Goal: Entertainment & Leisure: Consume media (video, audio)

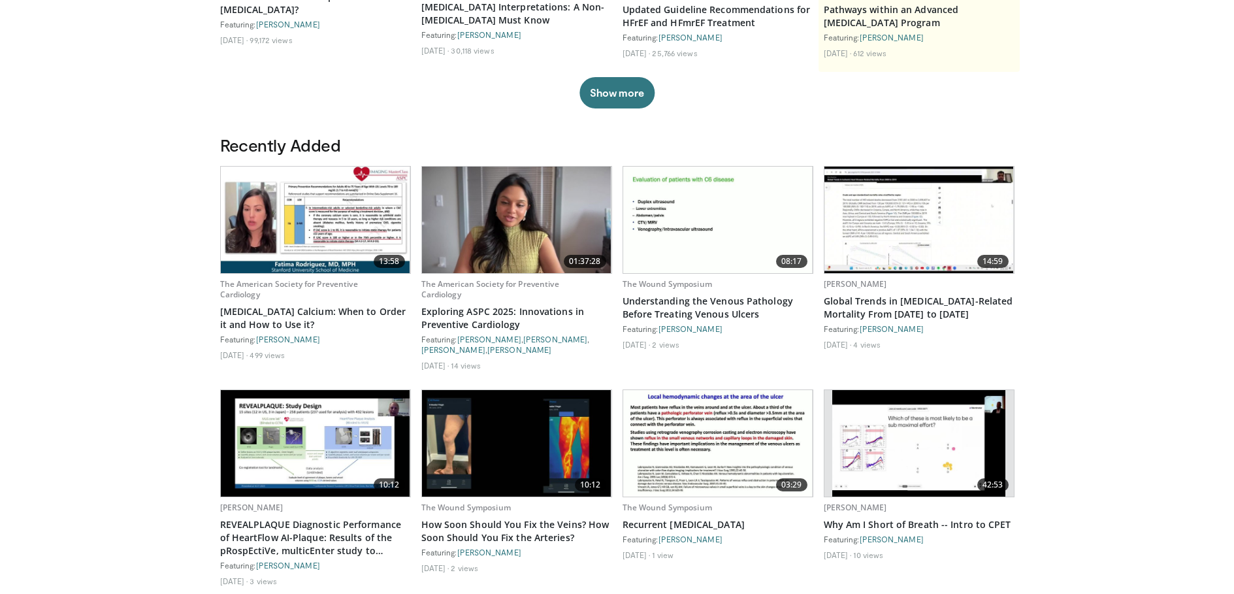
scroll to position [327, 0]
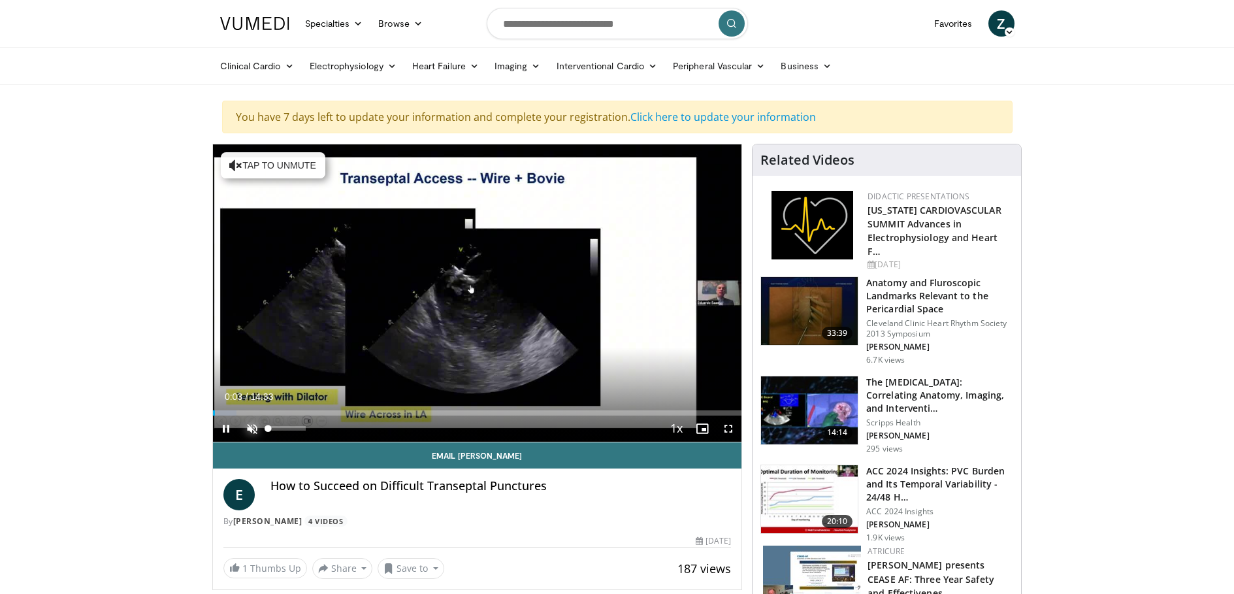
click at [253, 428] on span "Video Player" at bounding box center [252, 428] width 26 height 26
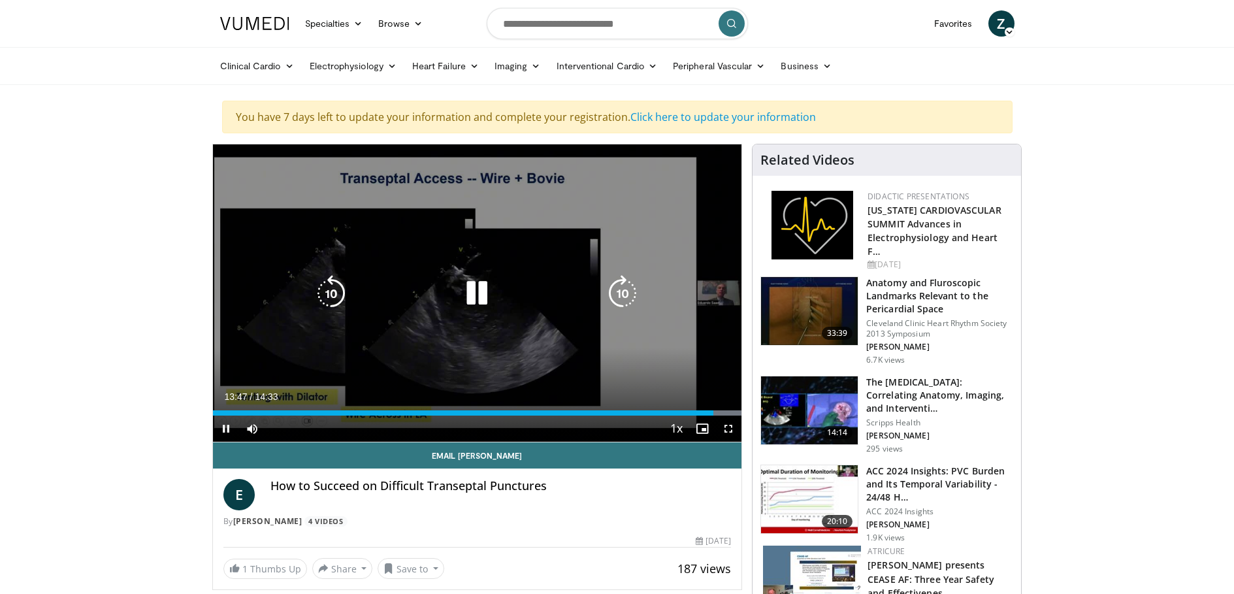
click at [451, 321] on div "10 seconds Tap to unmute" at bounding box center [477, 292] width 529 height 297
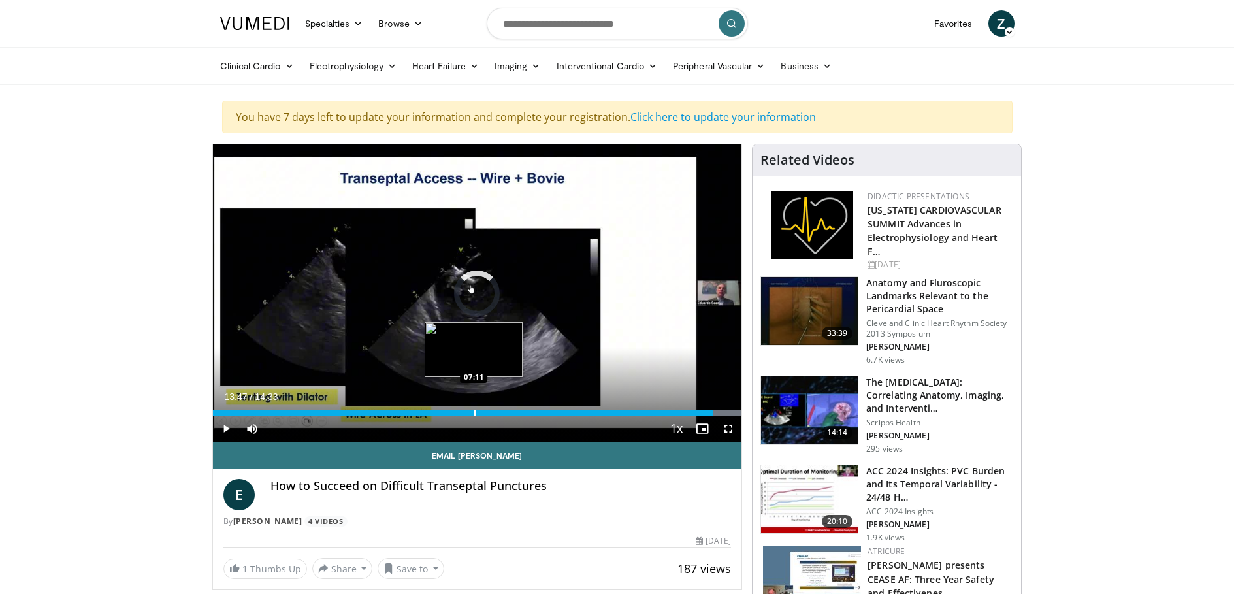
click at [473, 403] on div "Loaded : 100.00% 13:47 07:11" at bounding box center [477, 409] width 529 height 12
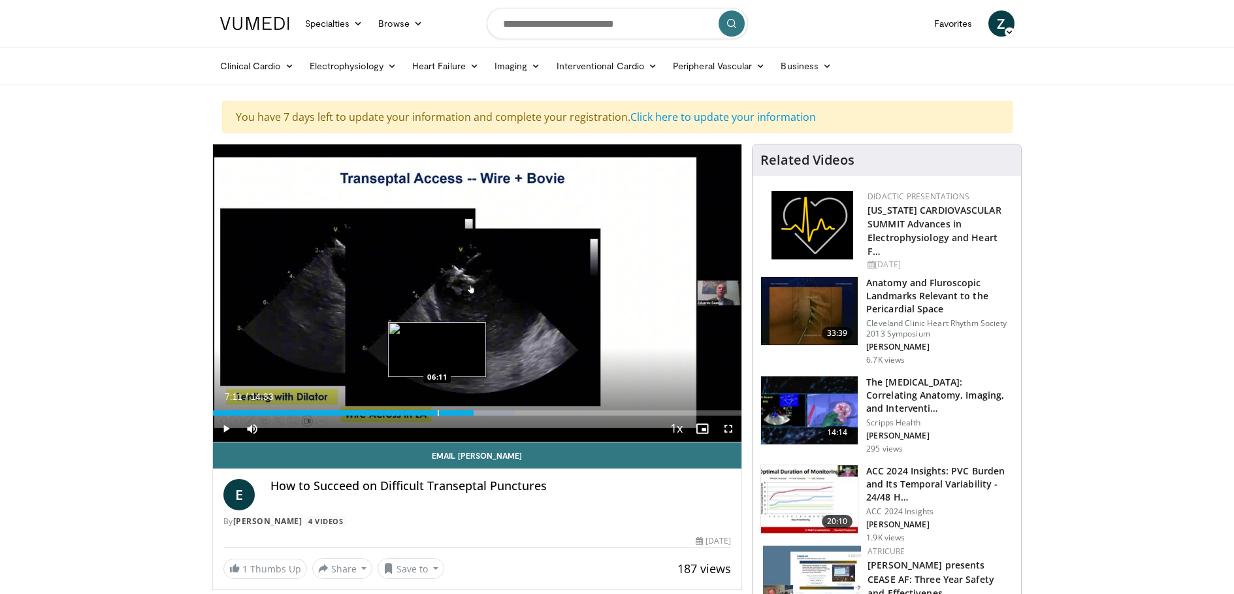
click at [436, 411] on div "07:11" at bounding box center [343, 412] width 261 height 5
click at [227, 426] on span "Video Player" at bounding box center [226, 428] width 26 height 26
click at [443, 409] on div "Loaded : 50.27% 06:14 06:20" at bounding box center [477, 409] width 529 height 12
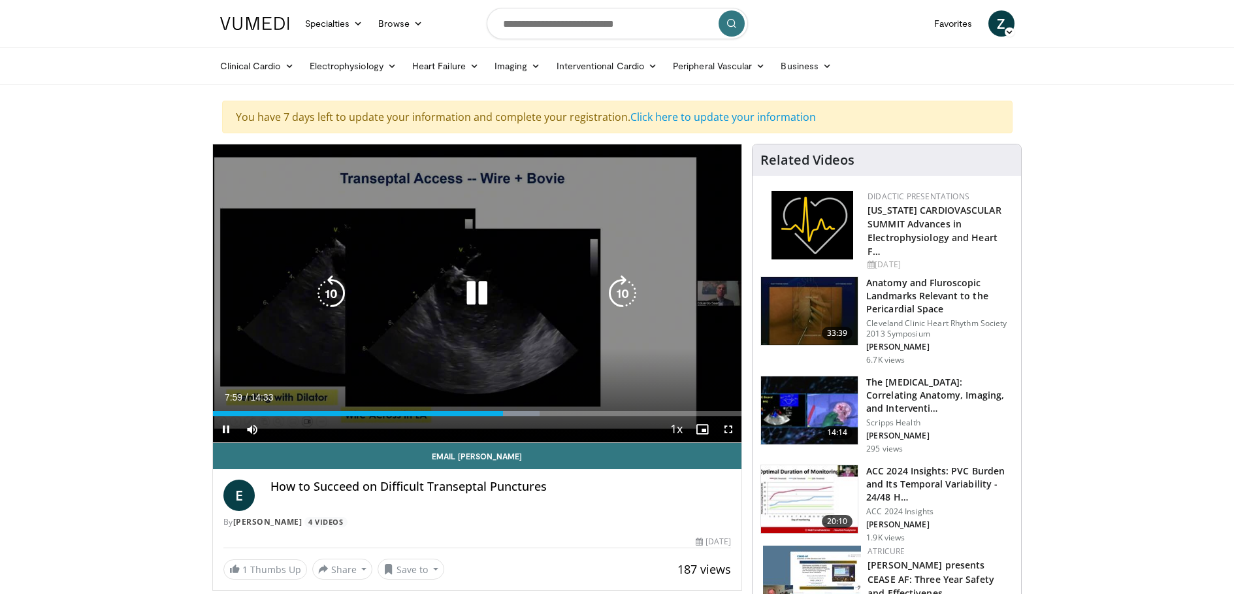
click at [483, 289] on icon "Video Player" at bounding box center [476, 293] width 37 height 37
click at [471, 285] on icon "Video Player" at bounding box center [476, 293] width 37 height 37
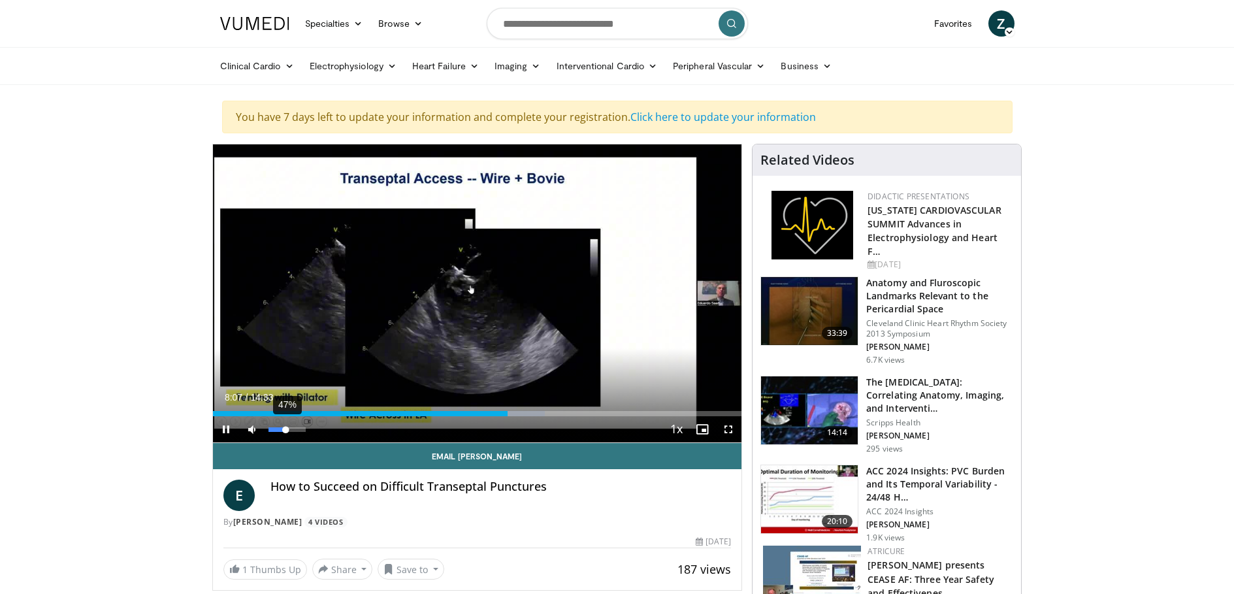
drag, startPoint x: 303, startPoint y: 431, endPoint x: 286, endPoint y: 431, distance: 17.0
click at [286, 431] on div "Volume Level" at bounding box center [277, 429] width 18 height 5
click at [496, 413] on div "Progress Bar" at bounding box center [496, 413] width 1 height 5
click at [505, 412] on div "Progress Bar" at bounding box center [505, 413] width 1 height 5
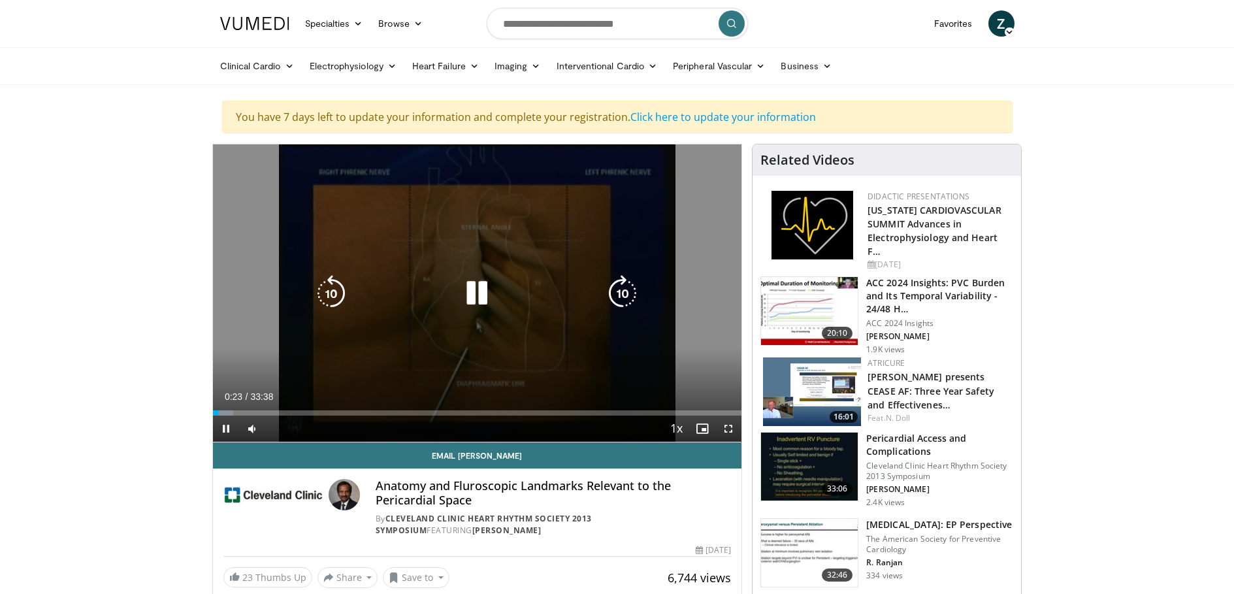
click at [487, 293] on icon "Video Player" at bounding box center [476, 293] width 37 height 37
